Goal: Check status: Check status

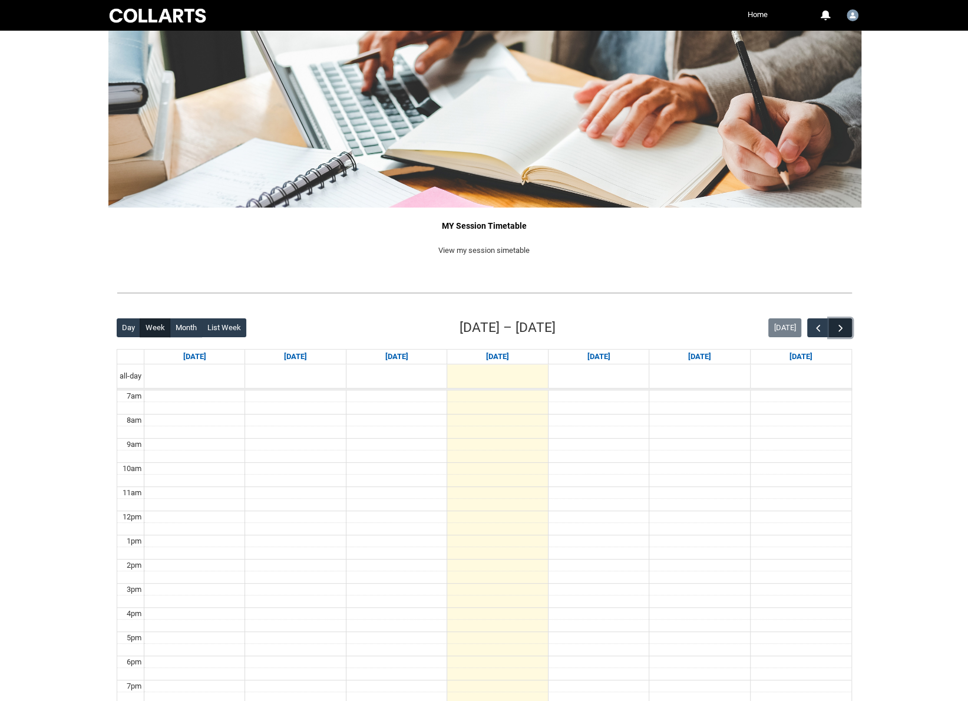
click at [845, 328] on span "button" at bounding box center [841, 328] width 12 height 12
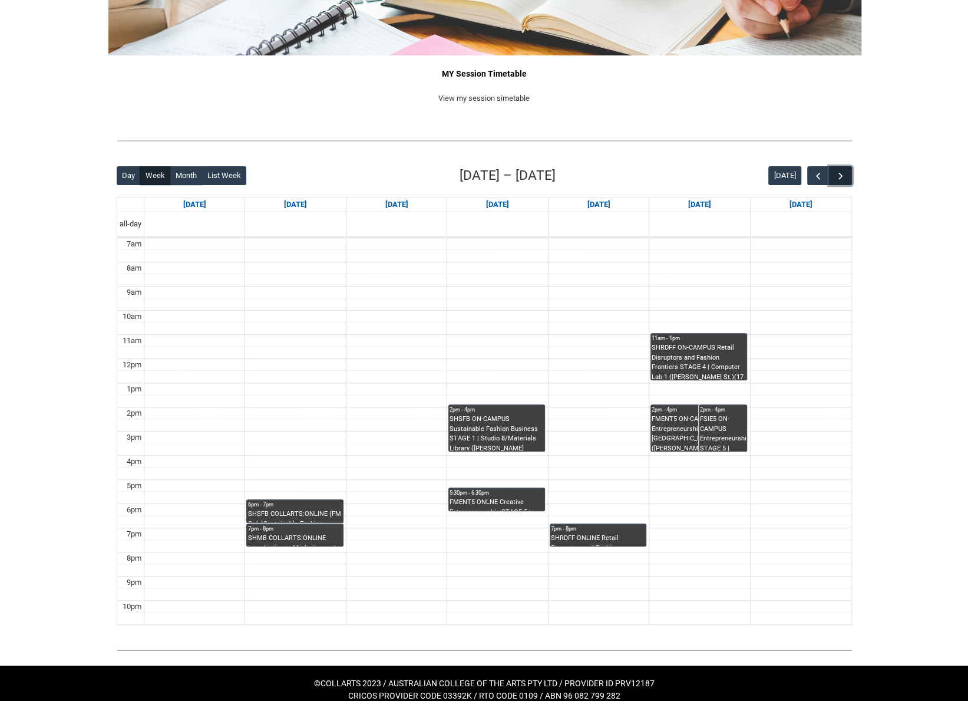
scroll to position [157, 0]
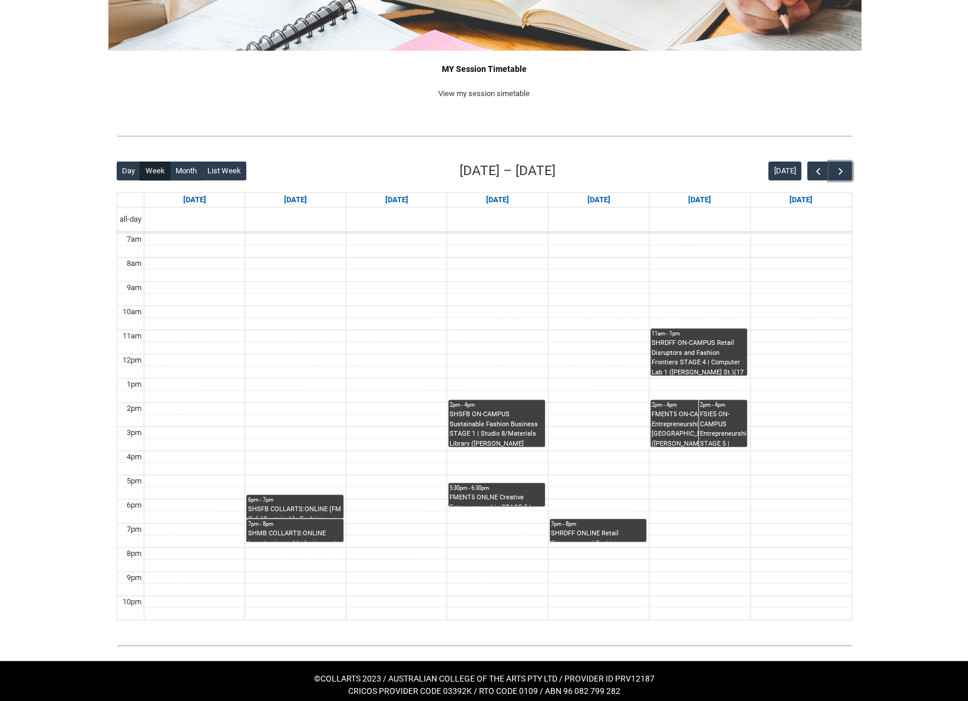
click at [669, 426] on div "FMENT5 ON-CAMPUS Creative Entrepreneurship STAGE 5 | [GEOGRAPHIC_DATA] ([PERSON…" at bounding box center [699, 427] width 94 height 37
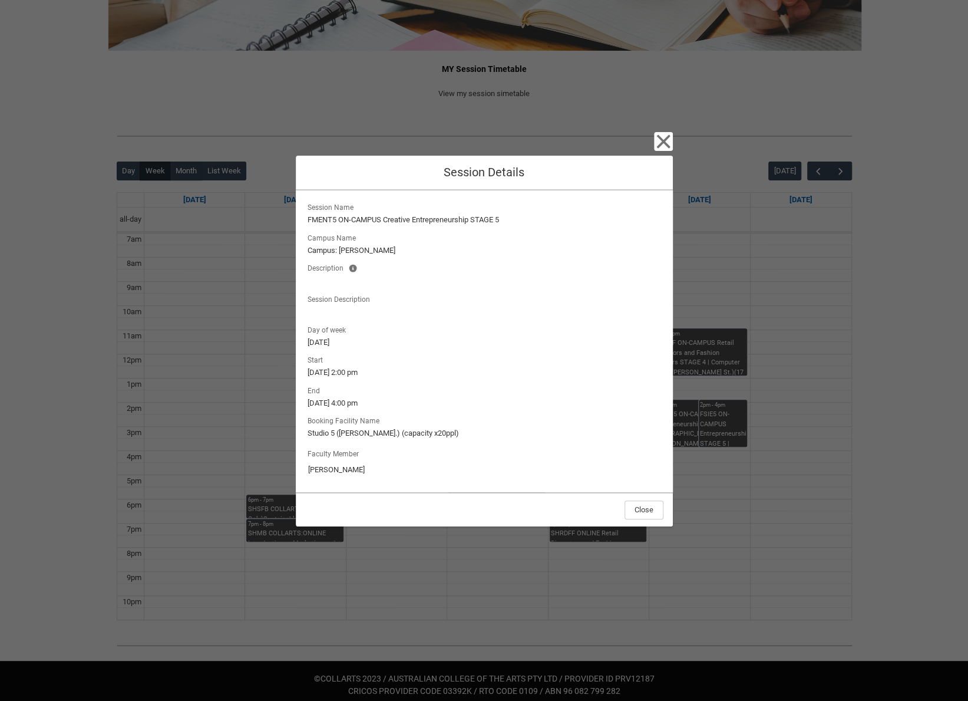
click at [713, 425] on div "Close Session Details Session Name FMENT5 ON-CAMPUS Creative Entrepreneurship S…" at bounding box center [484, 350] width 968 height 701
click at [712, 412] on div "Close Session Details Session Name FMENT5 ON-CAMPUS Creative Entrepreneurship S…" at bounding box center [484, 350] width 968 height 701
click at [663, 140] on icon "button" at bounding box center [663, 142] width 14 height 14
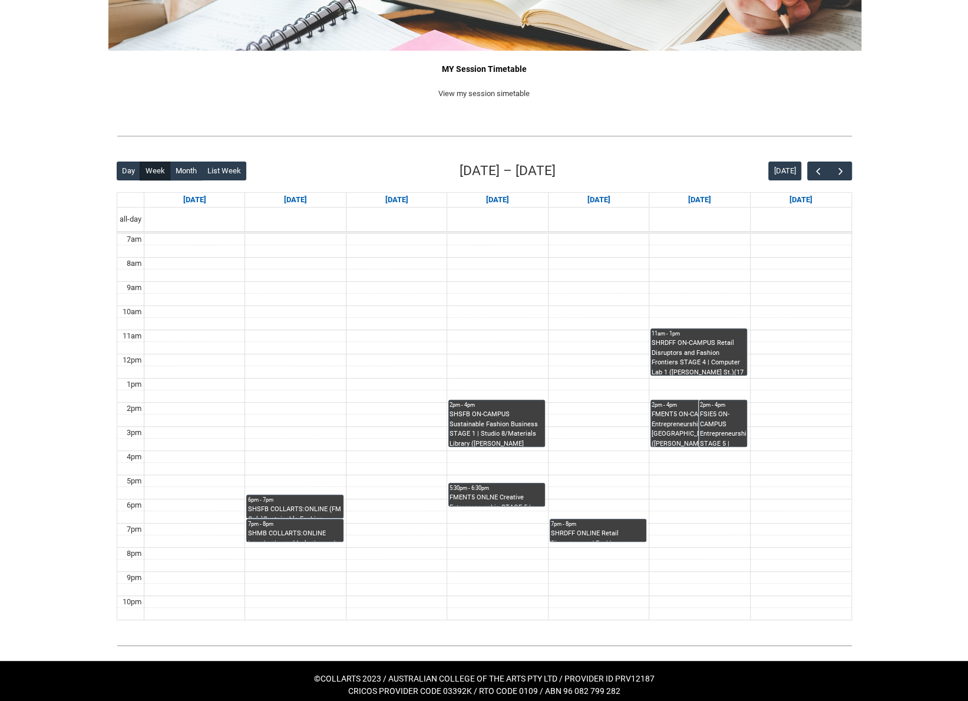
click at [713, 431] on div "FSIE5 ON-CAMPUS Entrepreneurship STAGE 5 | Studio 5 ([PERSON_NAME] St.) (capaci…" at bounding box center [723, 427] width 46 height 37
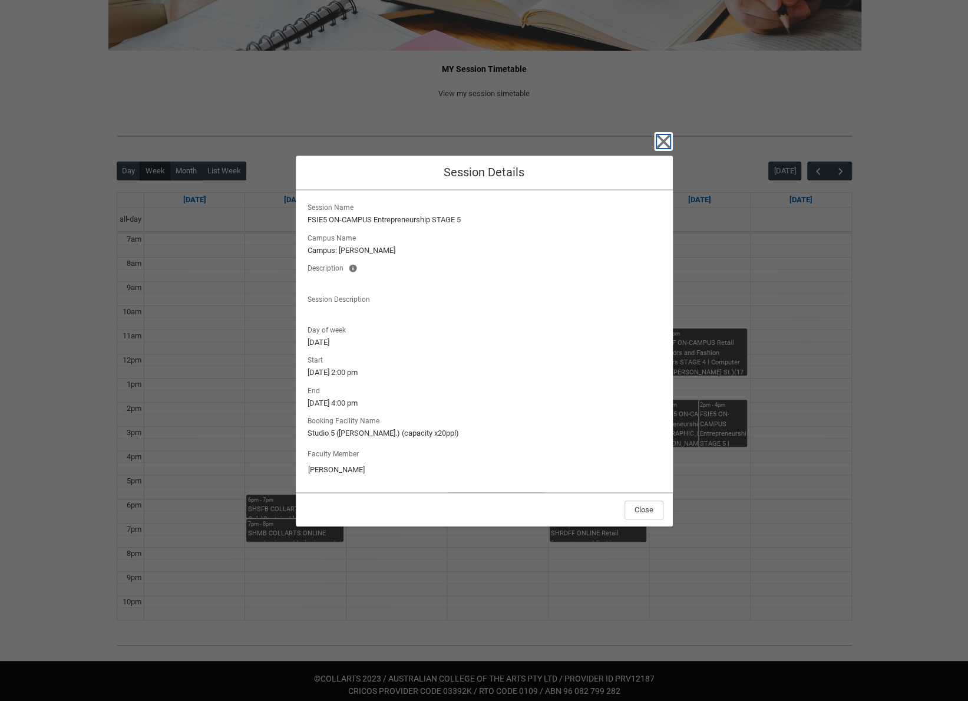
click at [659, 144] on icon "button" at bounding box center [663, 141] width 19 height 19
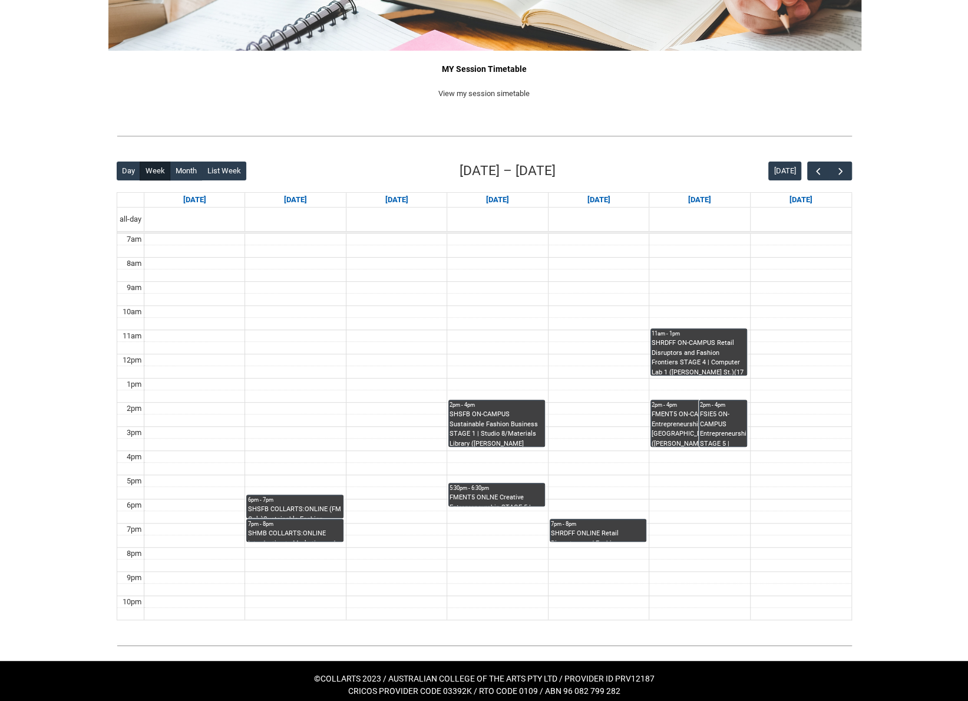
click at [572, 528] on div "SHRDFF ONLINE Retail Disruptors and Fashion Frontiers STAGE 4 | Online | [PERSO…" at bounding box center [598, 534] width 94 height 12
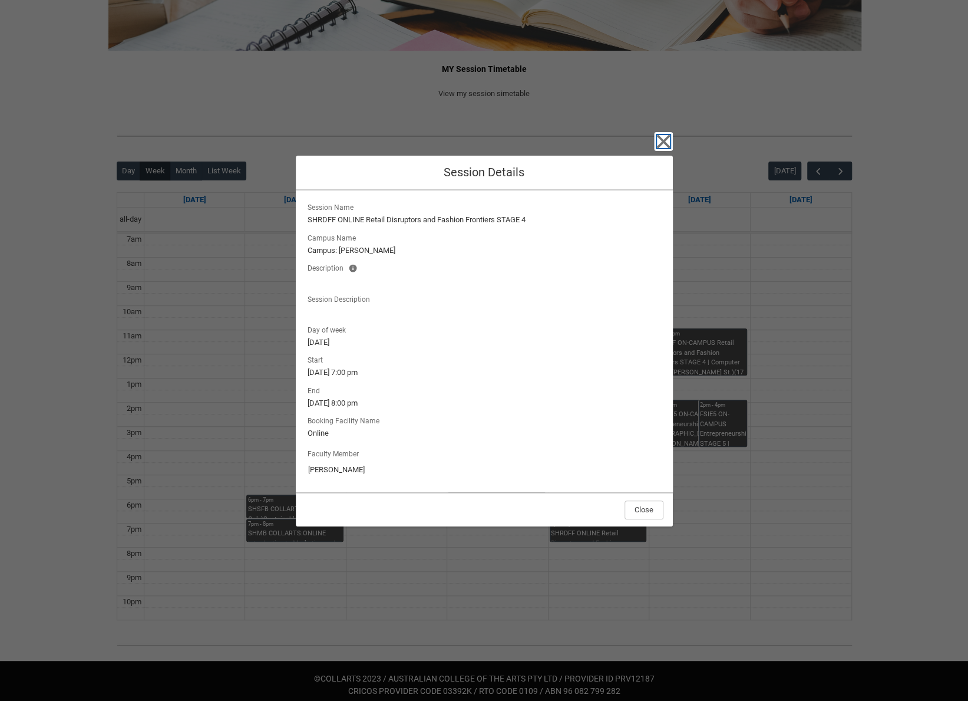
click at [657, 144] on icon "button" at bounding box center [663, 141] width 19 height 19
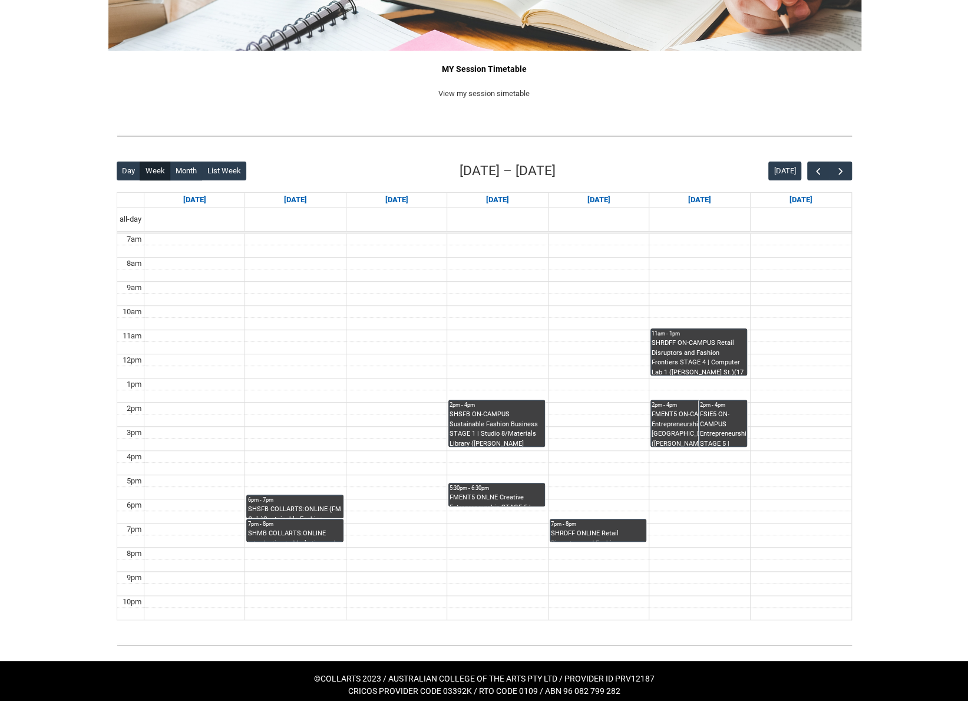
click at [485, 431] on div "SHSFB ON-CAMPUS Sustainable Fashion Business STAGE 1 | Studio 8/Materials Libra…" at bounding box center [497, 427] width 94 height 37
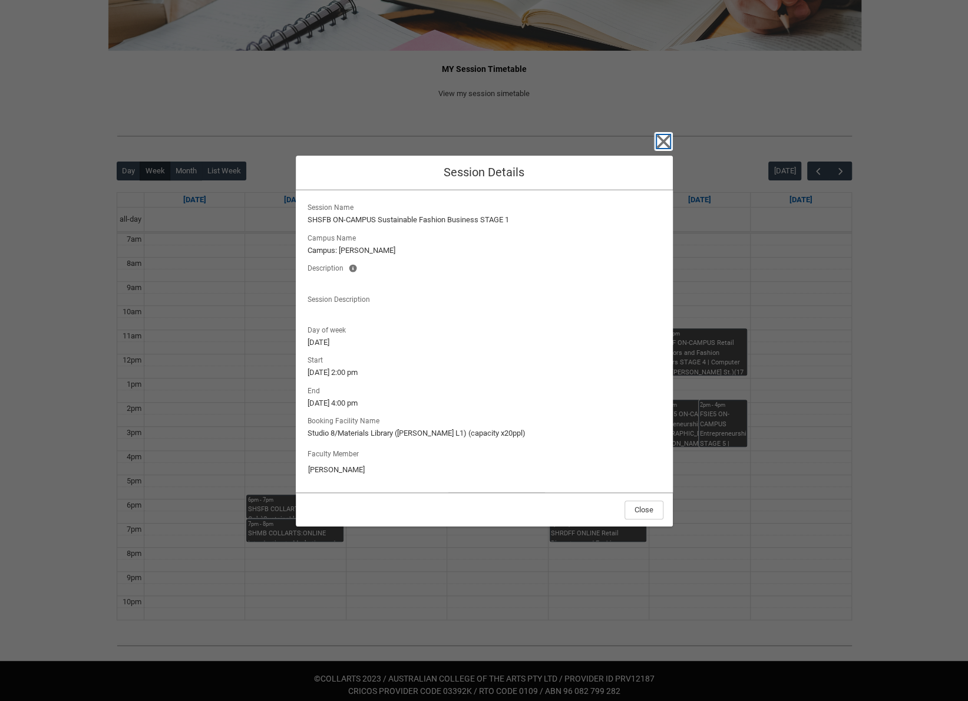
click at [657, 147] on icon "button" at bounding box center [663, 142] width 14 height 14
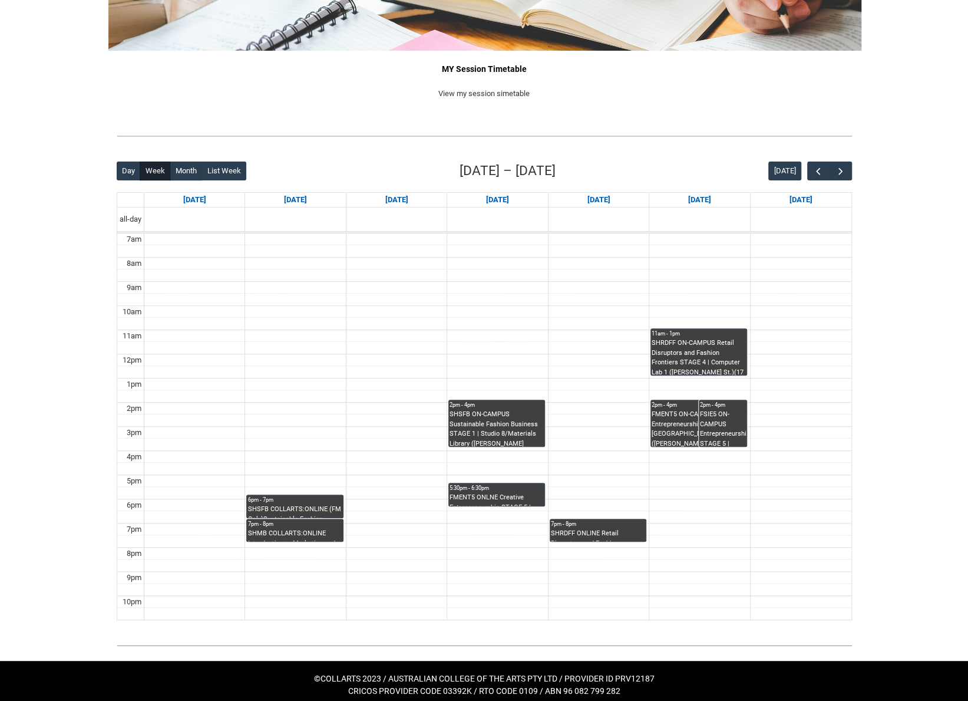
click at [281, 530] on div "SHMB COLLARTS:ONLINE Introduction to Marketing and Branding STAGE 1 | Online | …" at bounding box center [294, 534] width 94 height 12
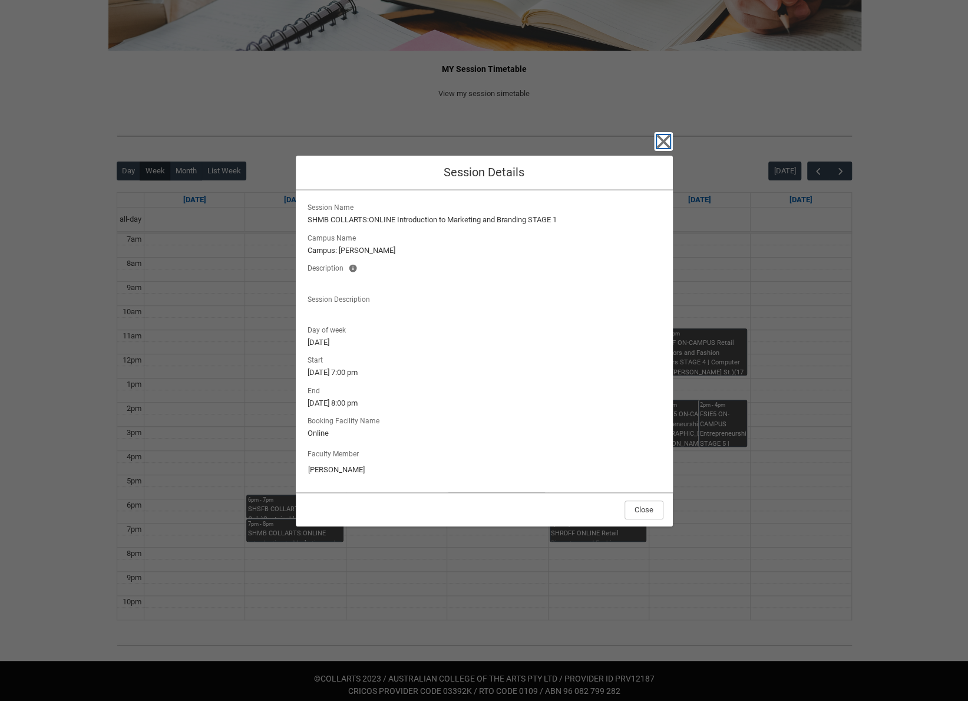
click at [660, 142] on icon "button" at bounding box center [663, 141] width 19 height 19
